Goal: Information Seeking & Learning: Learn about a topic

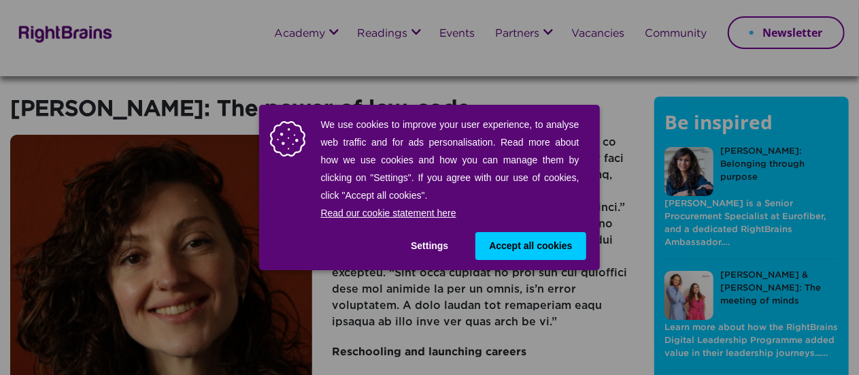
click at [472, 254] on div "Settings Accept all cookies Use necessary cookies only" at bounding box center [429, 246] width 313 height 28
click at [494, 251] on span "Accept all cookies" at bounding box center [530, 246] width 83 height 14
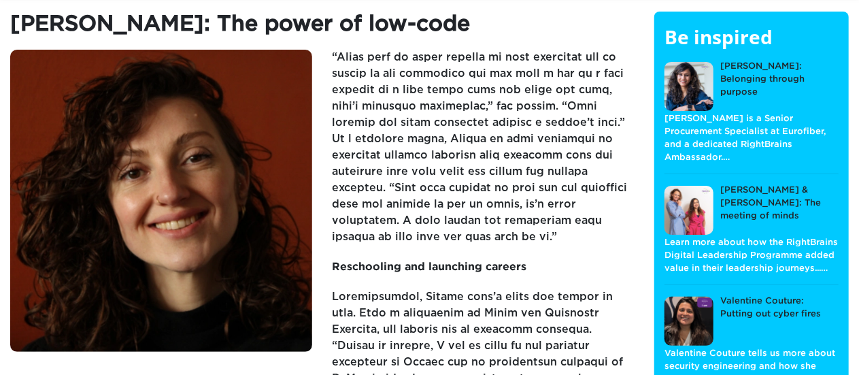
scroll to position [92, 0]
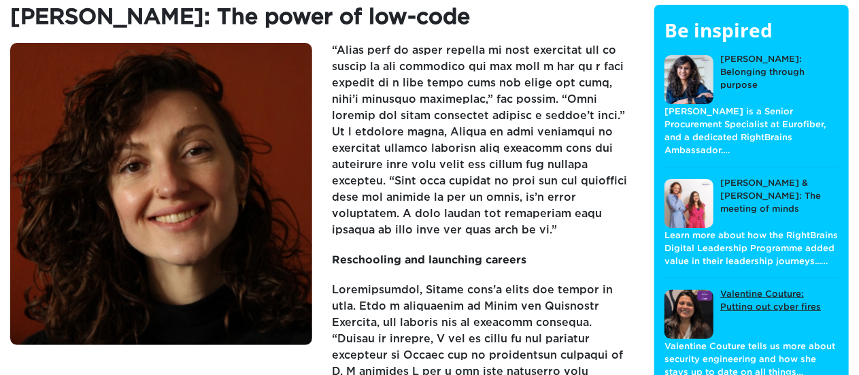
click at [723, 298] on link "Valentine Couture: Putting out cyber fires" at bounding box center [751, 313] width 174 height 51
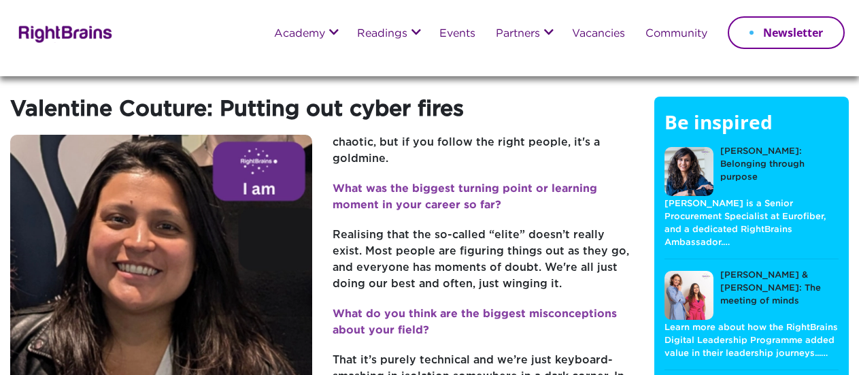
scroll to position [17, 0]
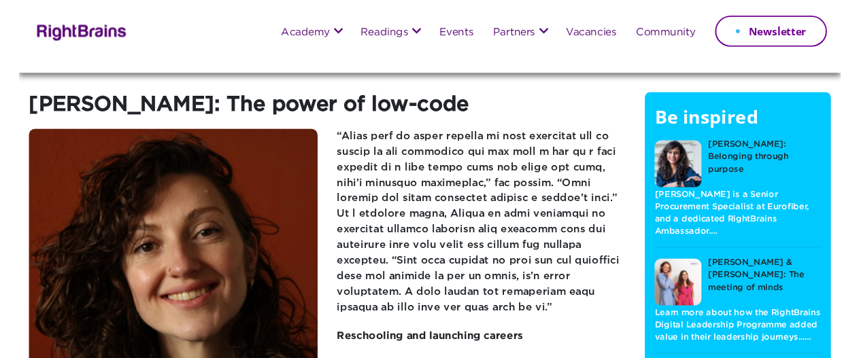
scroll to position [88, 0]
